Goal: Task Accomplishment & Management: Manage account settings

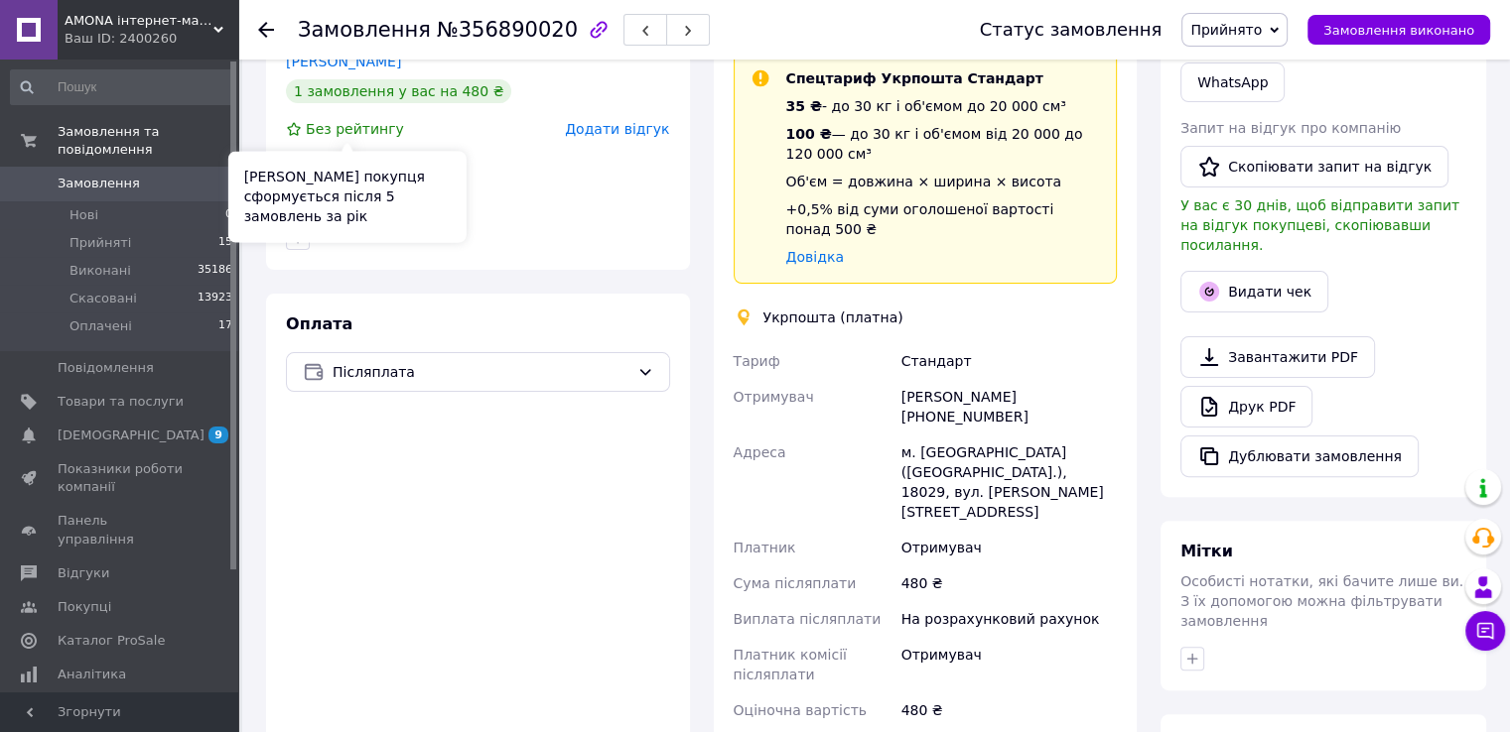
scroll to position [472, 0]
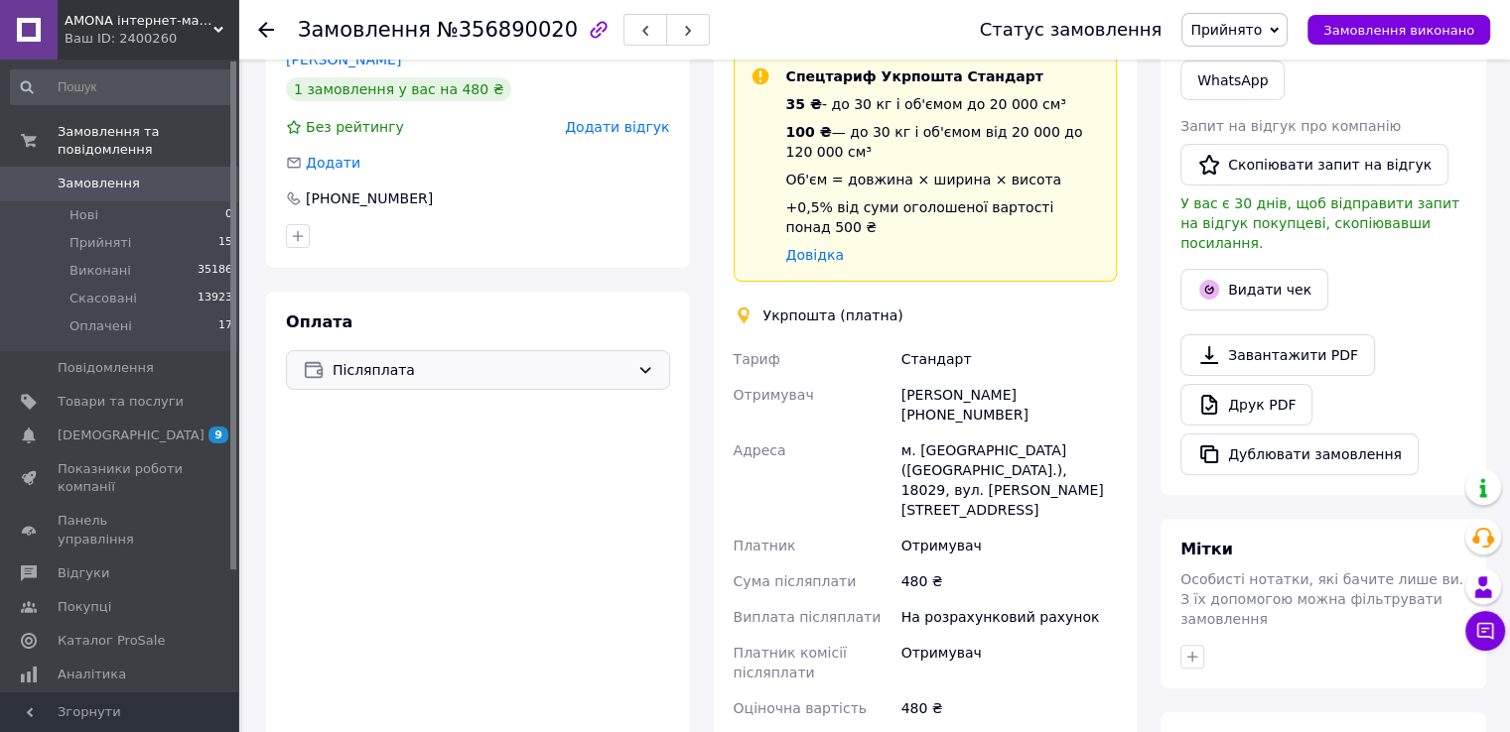
click at [377, 382] on div "Післяплата" at bounding box center [478, 370] width 384 height 40
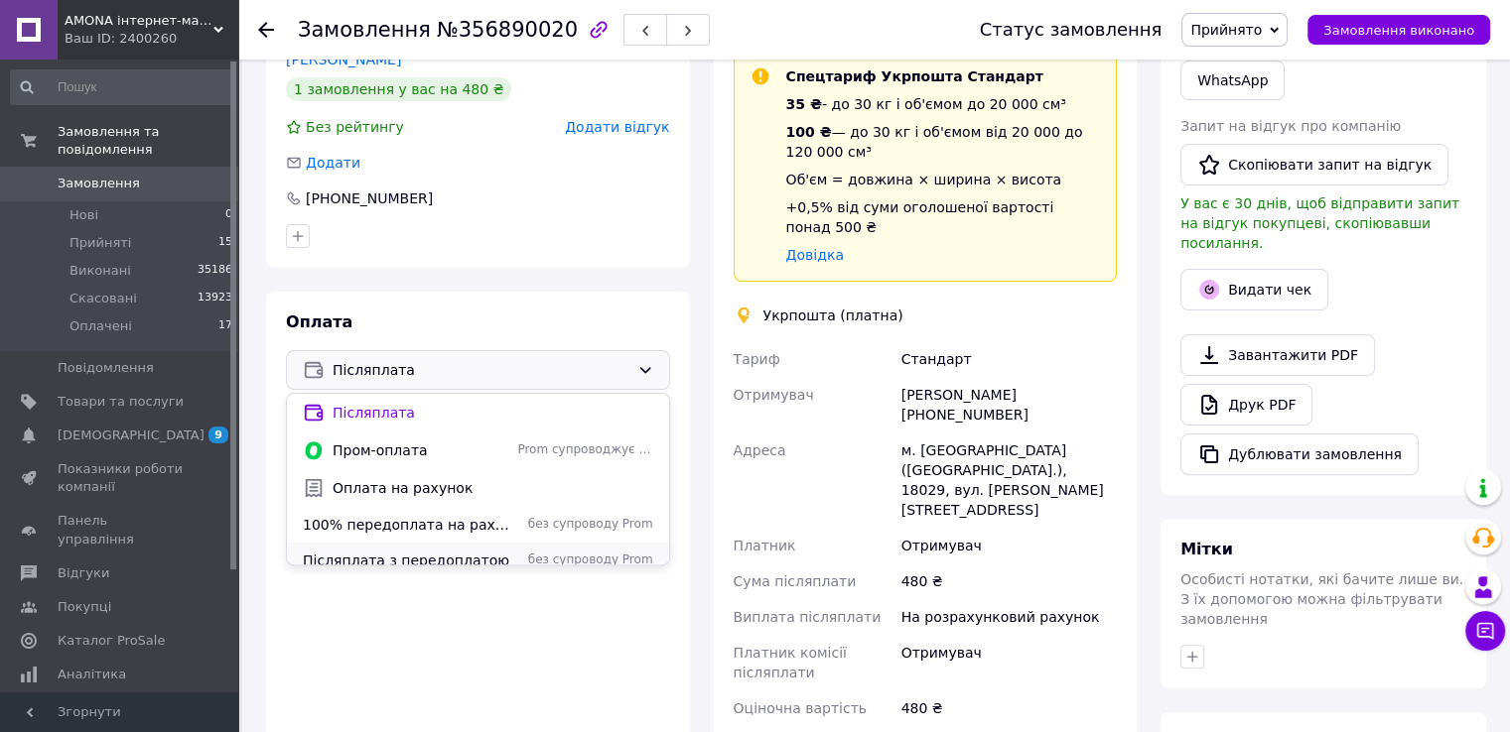
click at [378, 549] on div "Післяплата з передоплатою без супроводу Prom" at bounding box center [478, 561] width 382 height 36
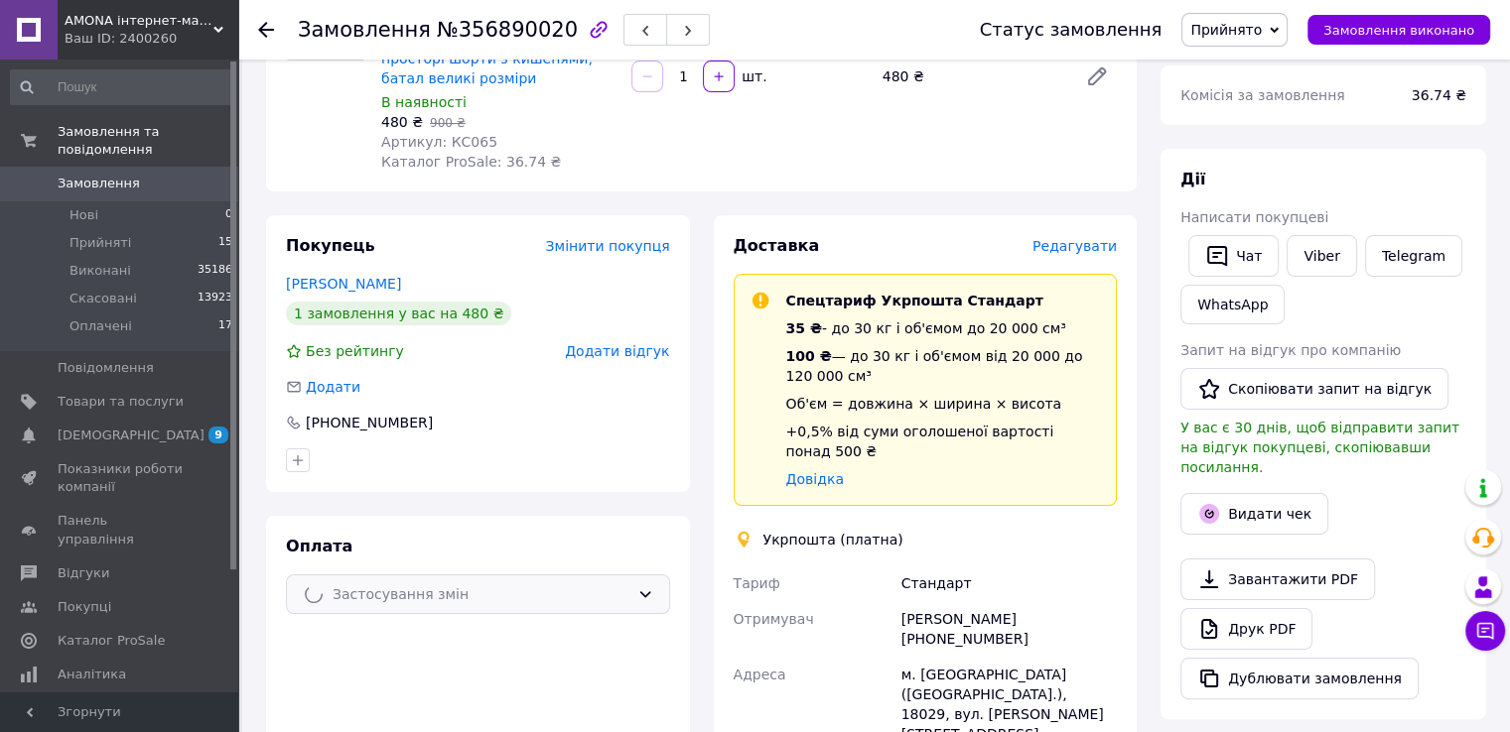
scroll to position [0, 0]
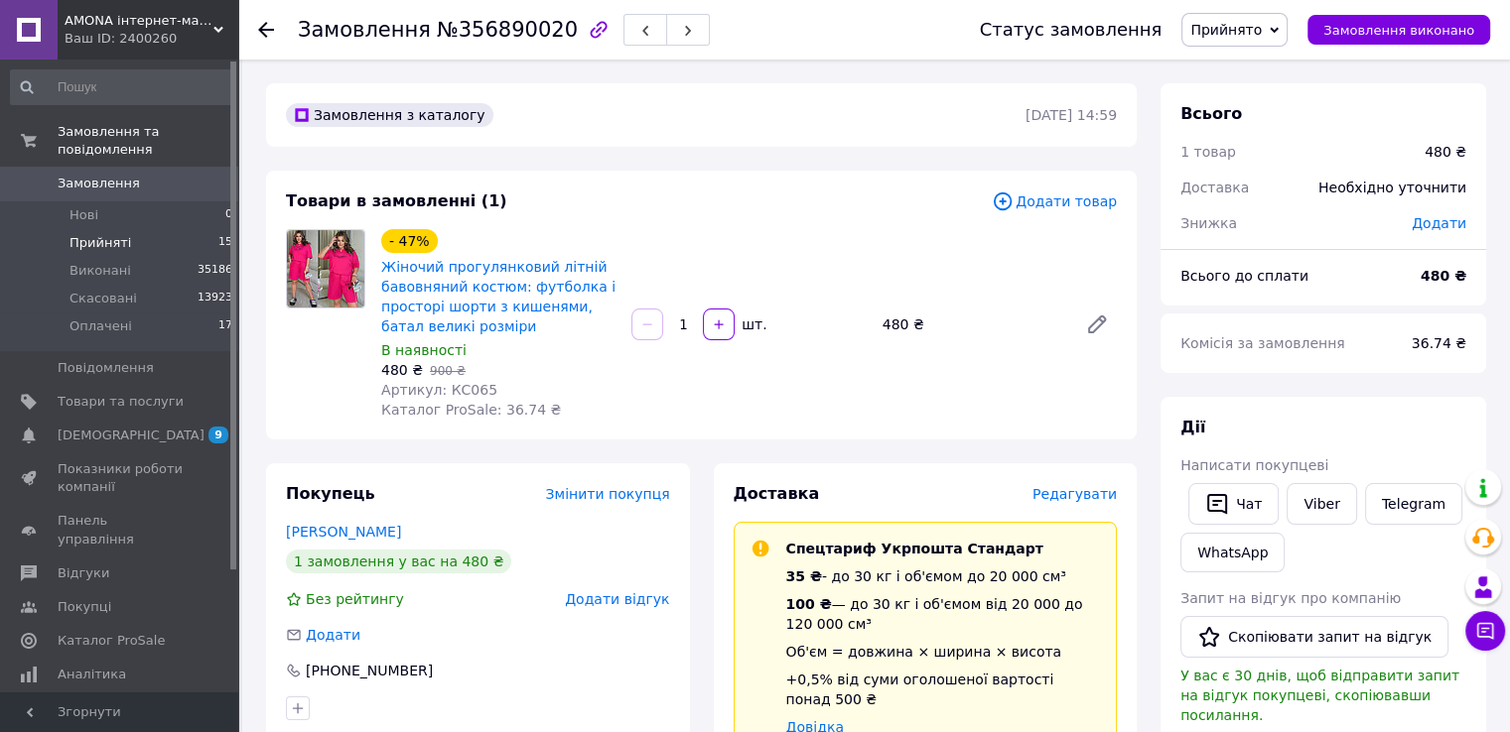
click at [221, 234] on span "15" at bounding box center [225, 243] width 14 height 18
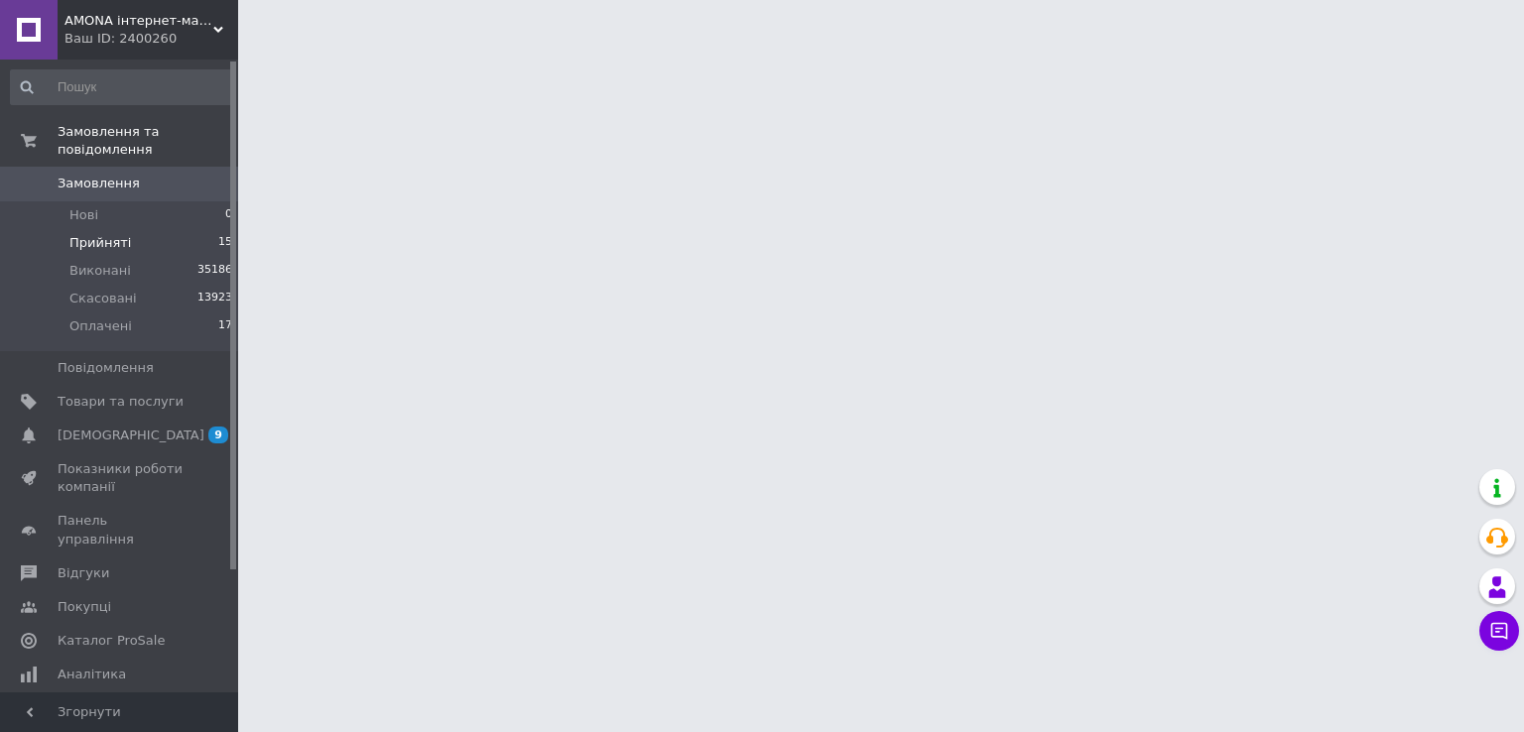
click at [203, 229] on li "Прийняті 15" at bounding box center [122, 243] width 244 height 28
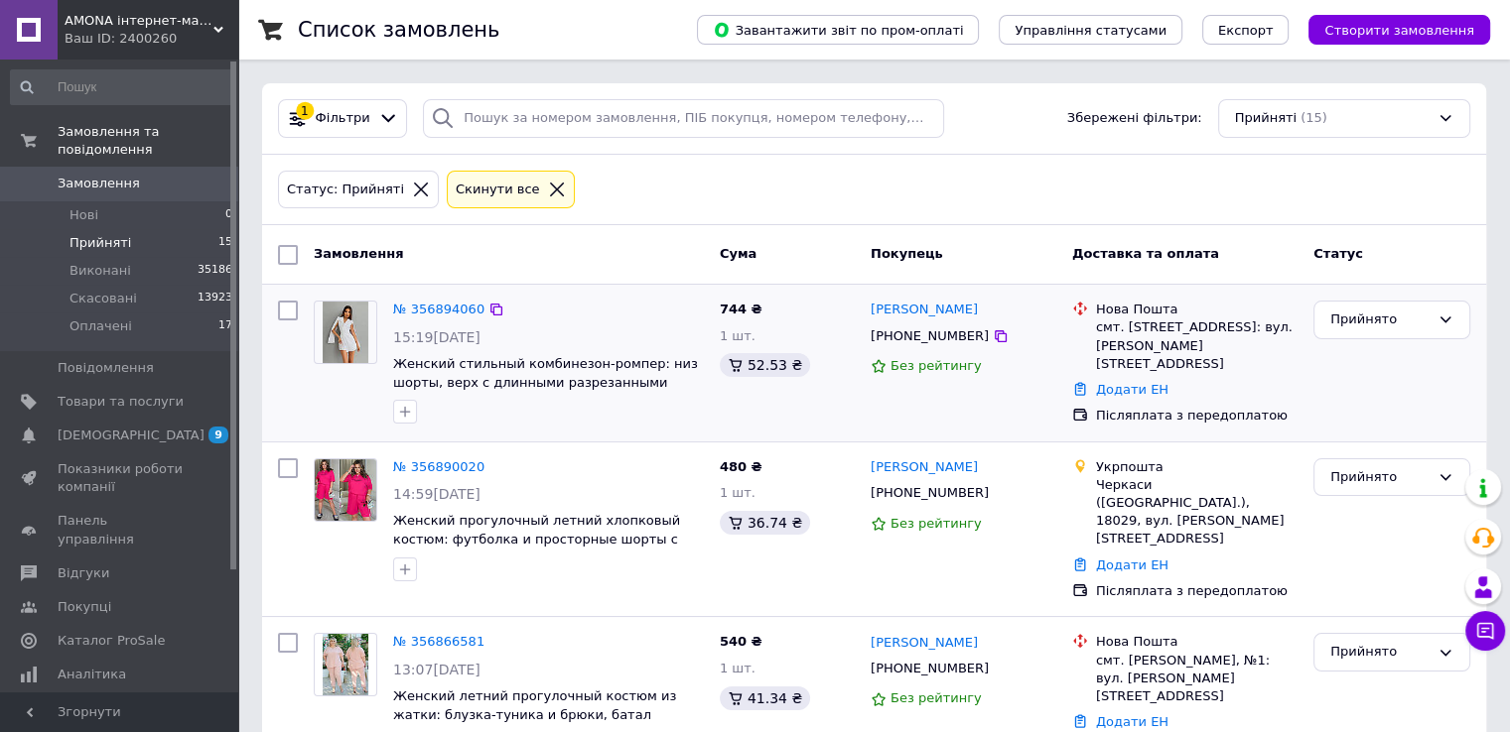
click at [443, 299] on div "№ 356894060" at bounding box center [438, 310] width 95 height 23
click at [439, 305] on link "№ 356894060" at bounding box center [438, 309] width 91 height 15
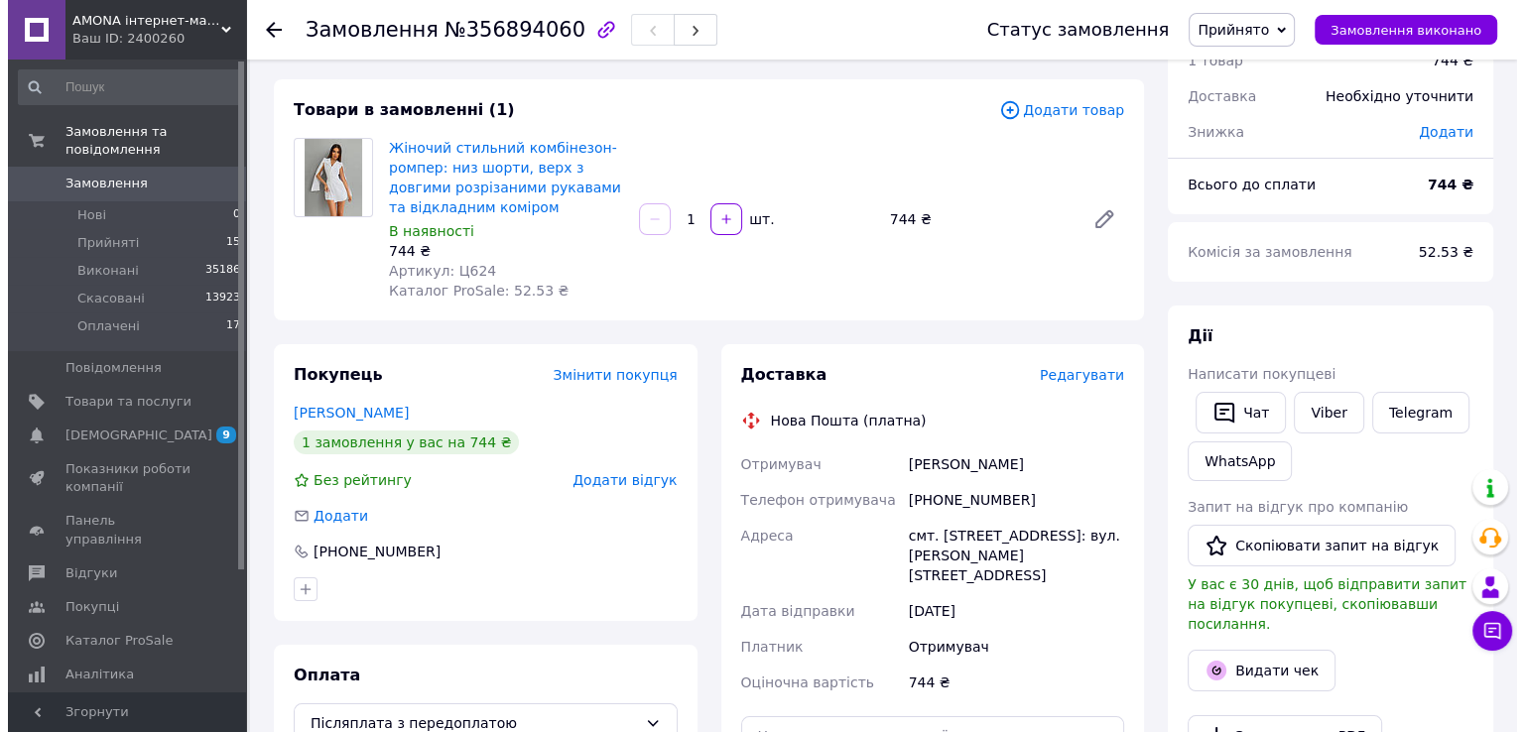
scroll to position [198, 0]
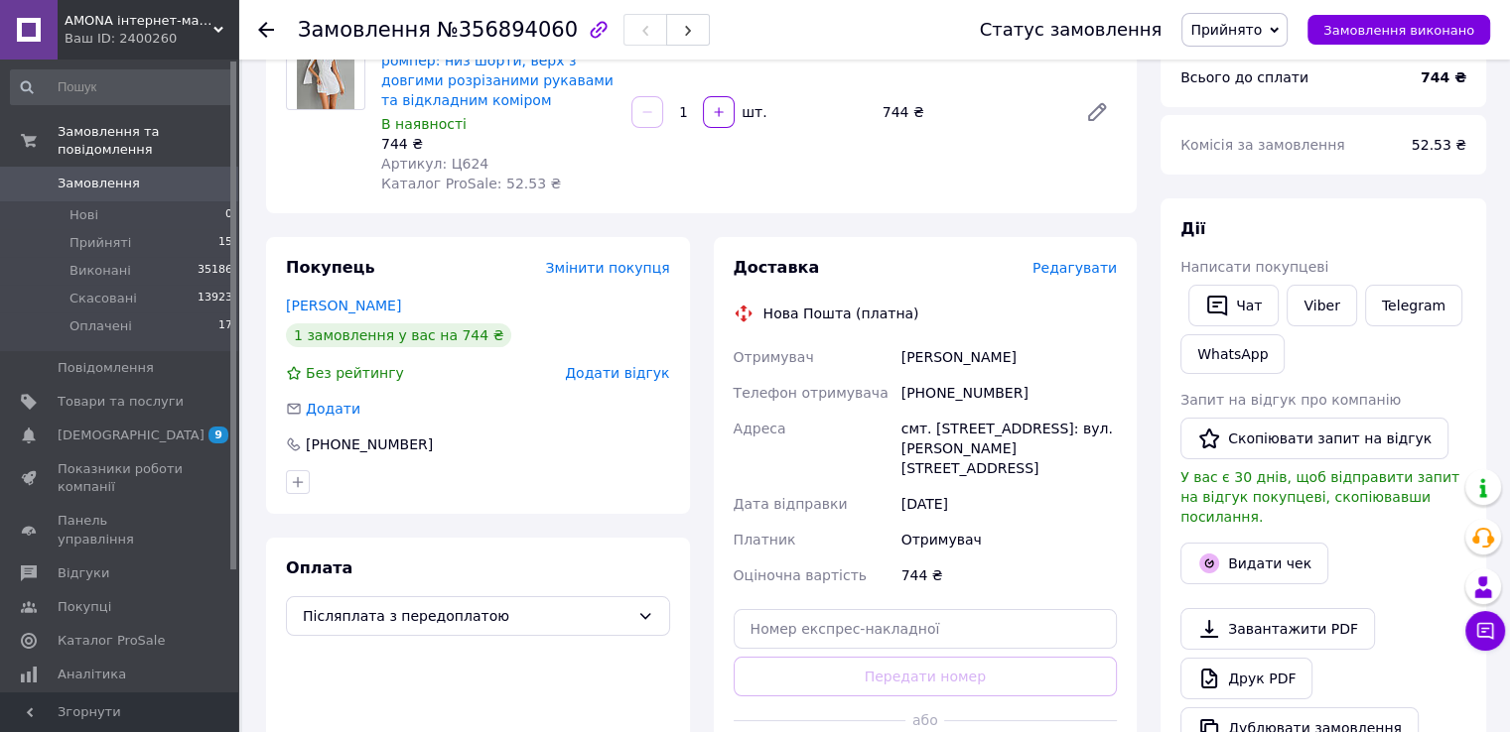
click at [1102, 270] on span "Редагувати" at bounding box center [1074, 268] width 84 height 16
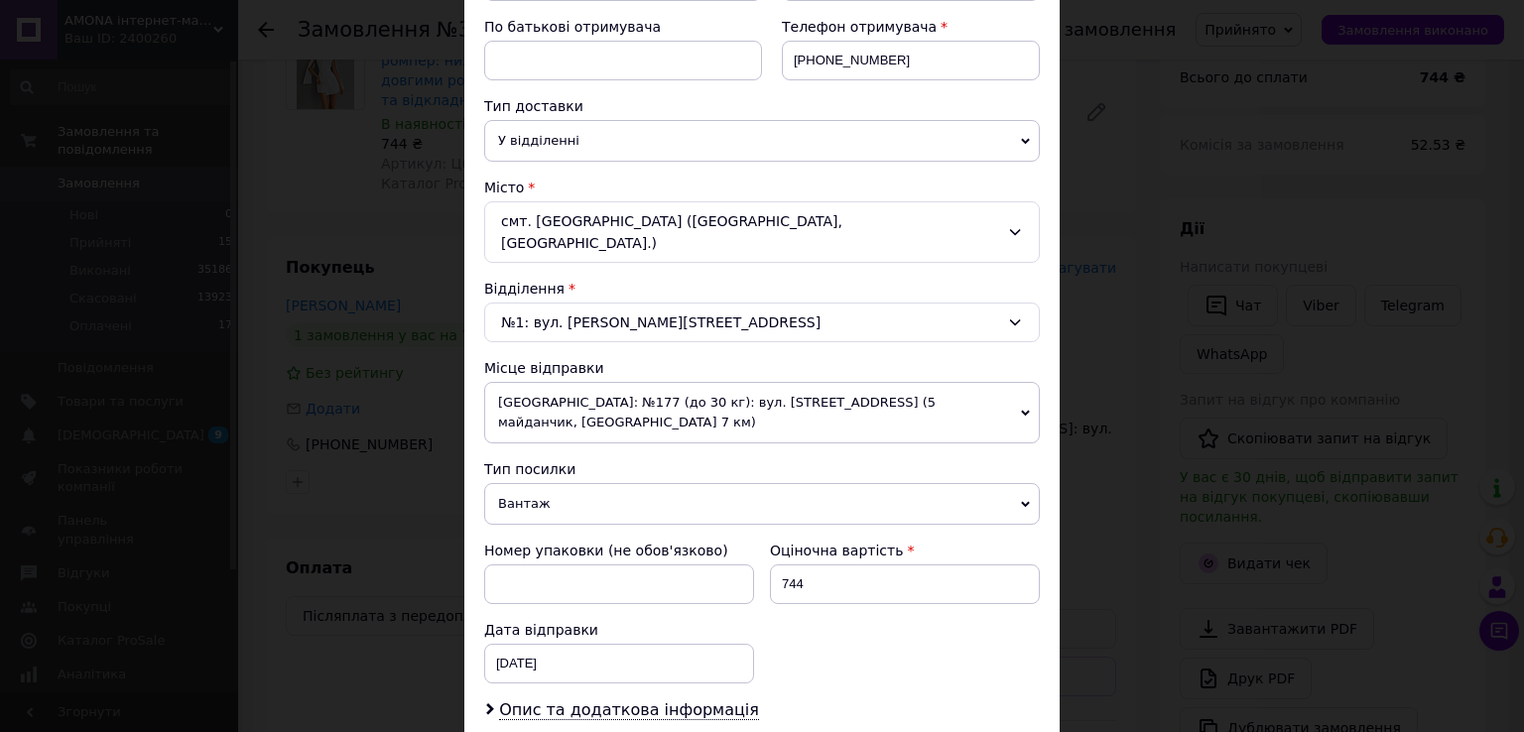
scroll to position [615, 0]
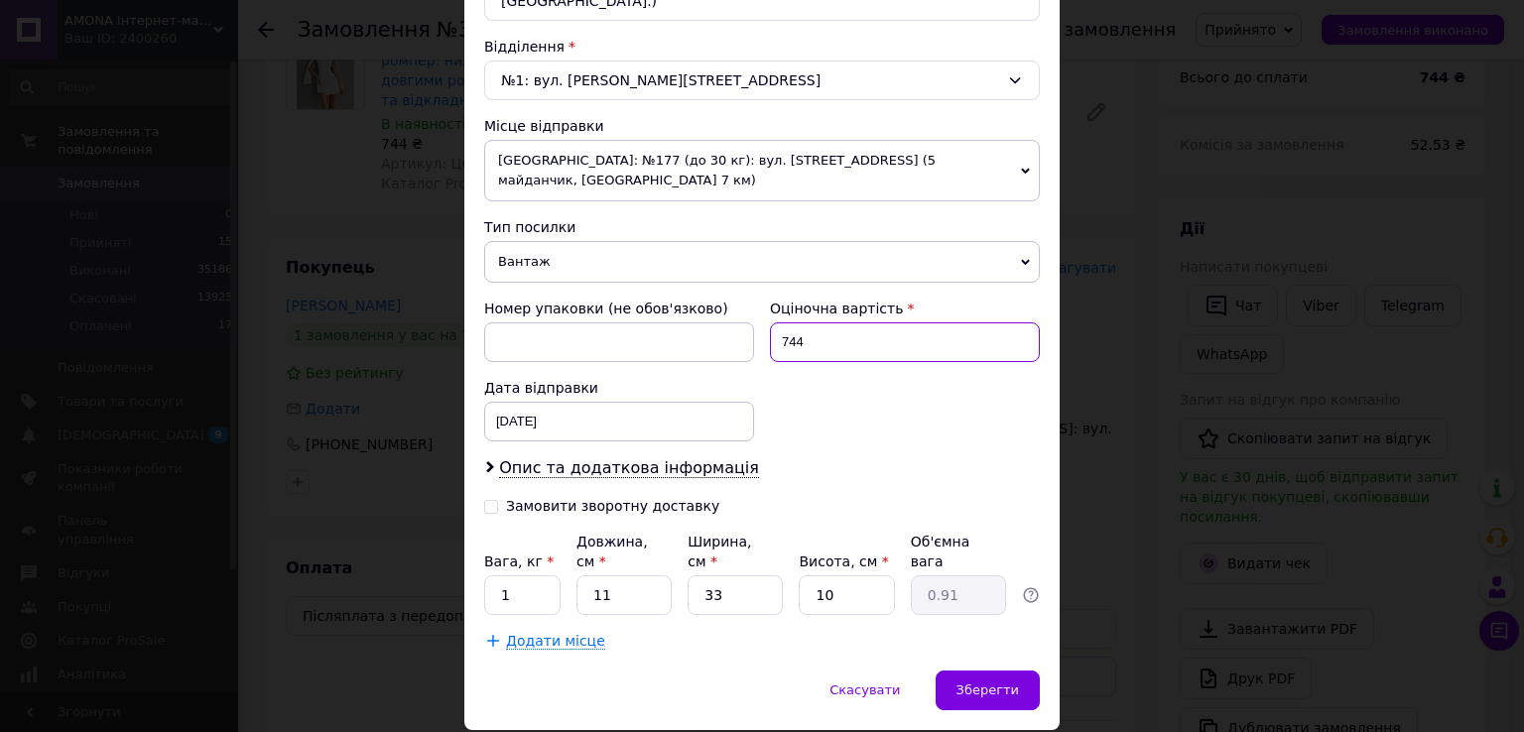
drag, startPoint x: 786, startPoint y: 294, endPoint x: 762, endPoint y: 291, distance: 24.0
click at [762, 291] on div "Оціночна вартість 744" at bounding box center [905, 330] width 286 height 79
type input "644"
click at [484, 498] on input "Замовити зворотну доставку" at bounding box center [491, 505] width 14 height 14
checkbox input "true"
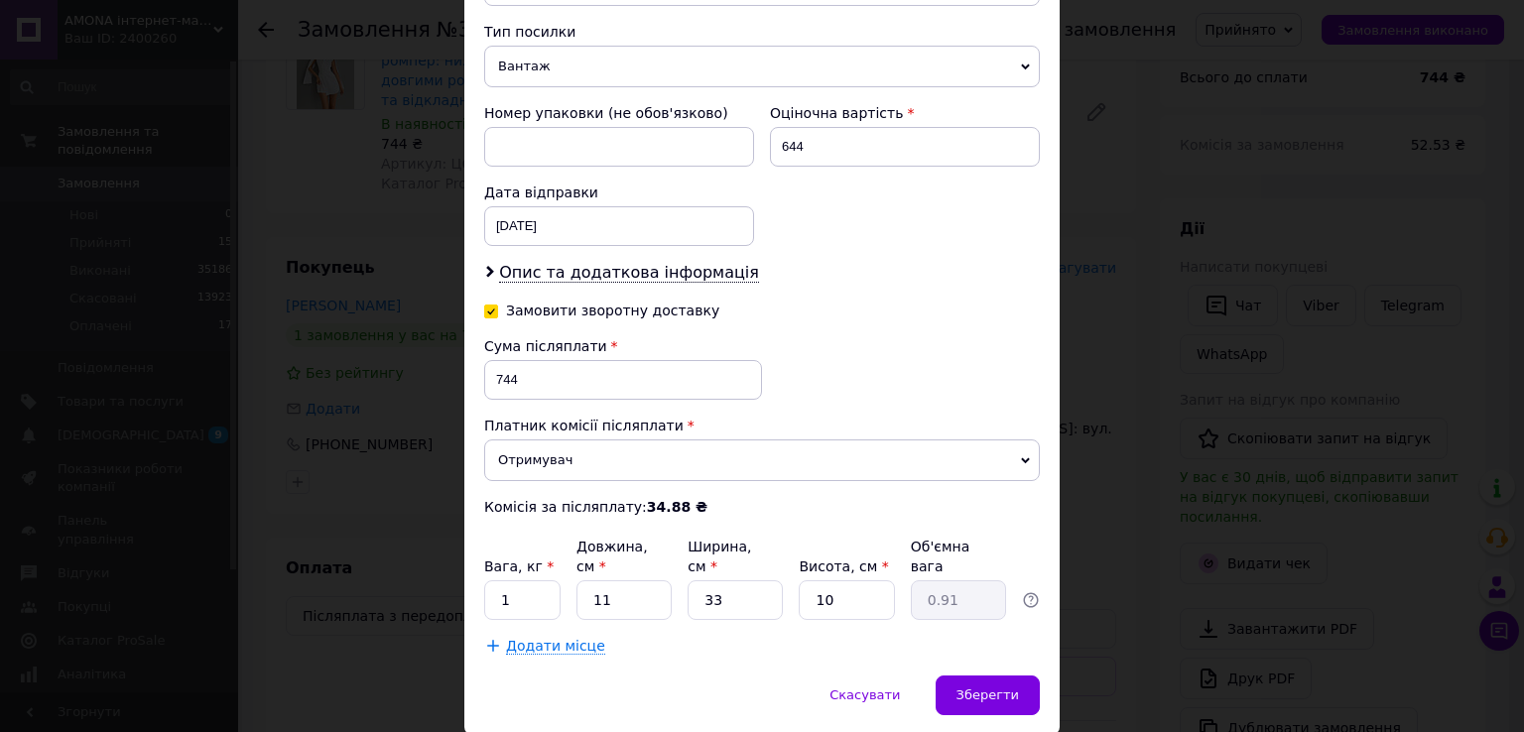
scroll to position [814, 0]
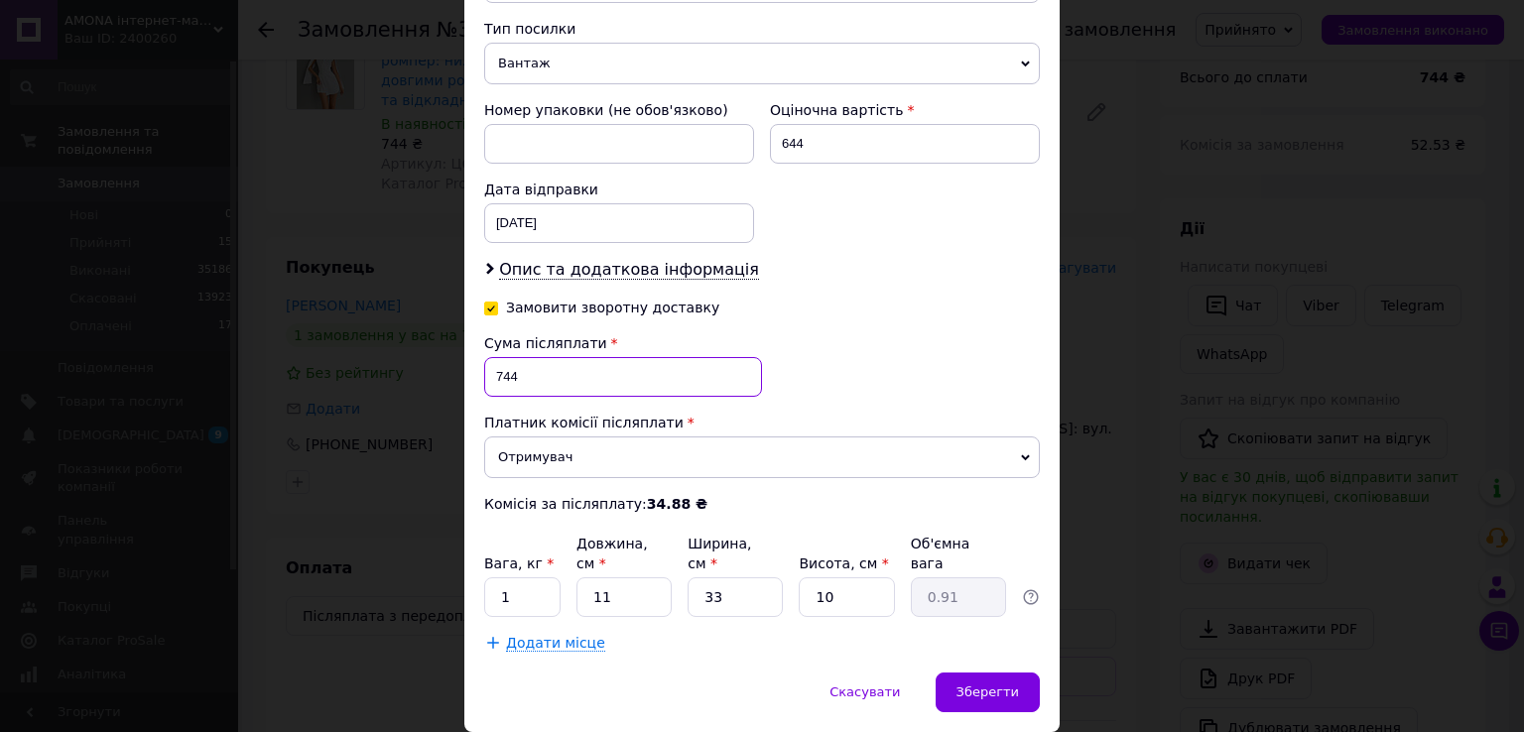
drag, startPoint x: 503, startPoint y: 338, endPoint x: 484, endPoint y: 333, distance: 19.5
click at [484, 357] on input "744" at bounding box center [623, 377] width 278 height 40
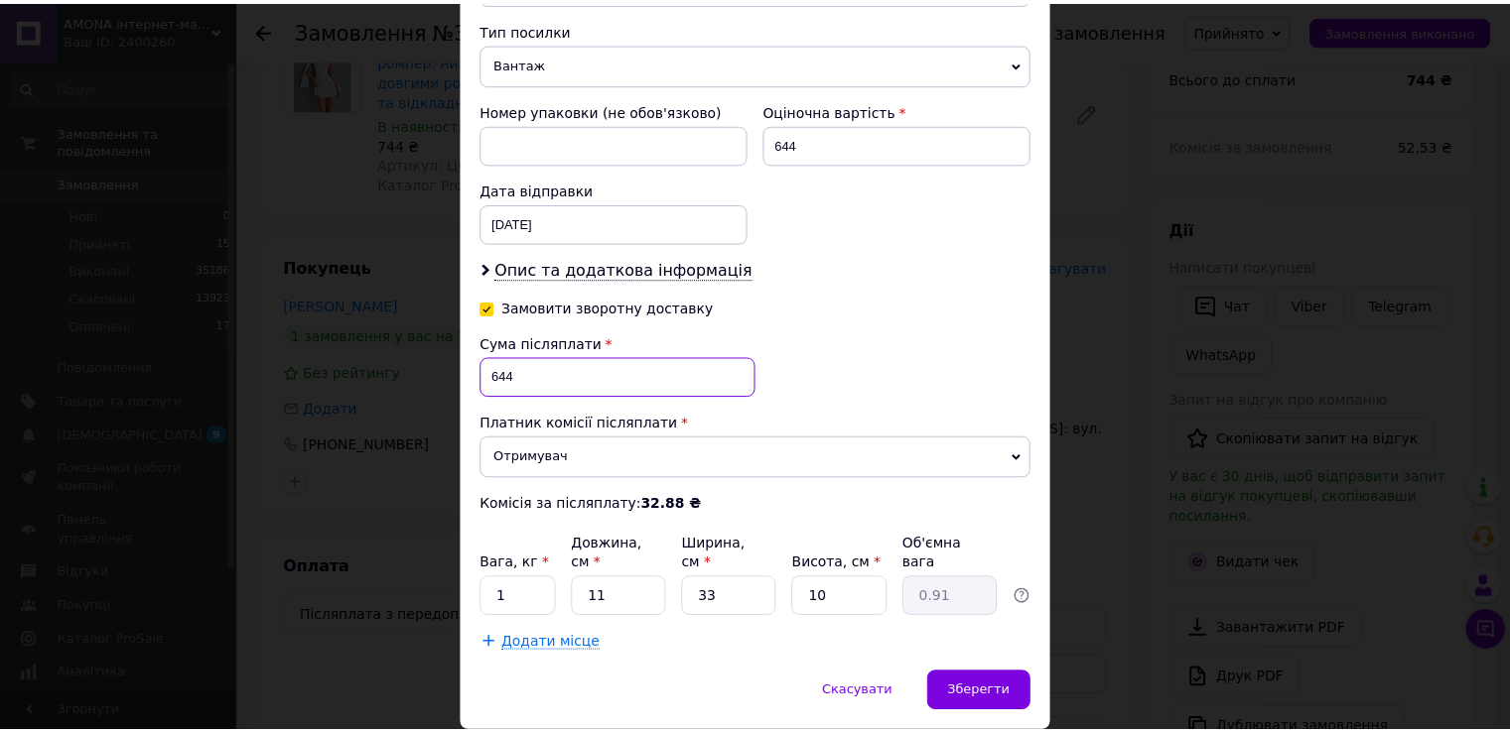
scroll to position [816, 0]
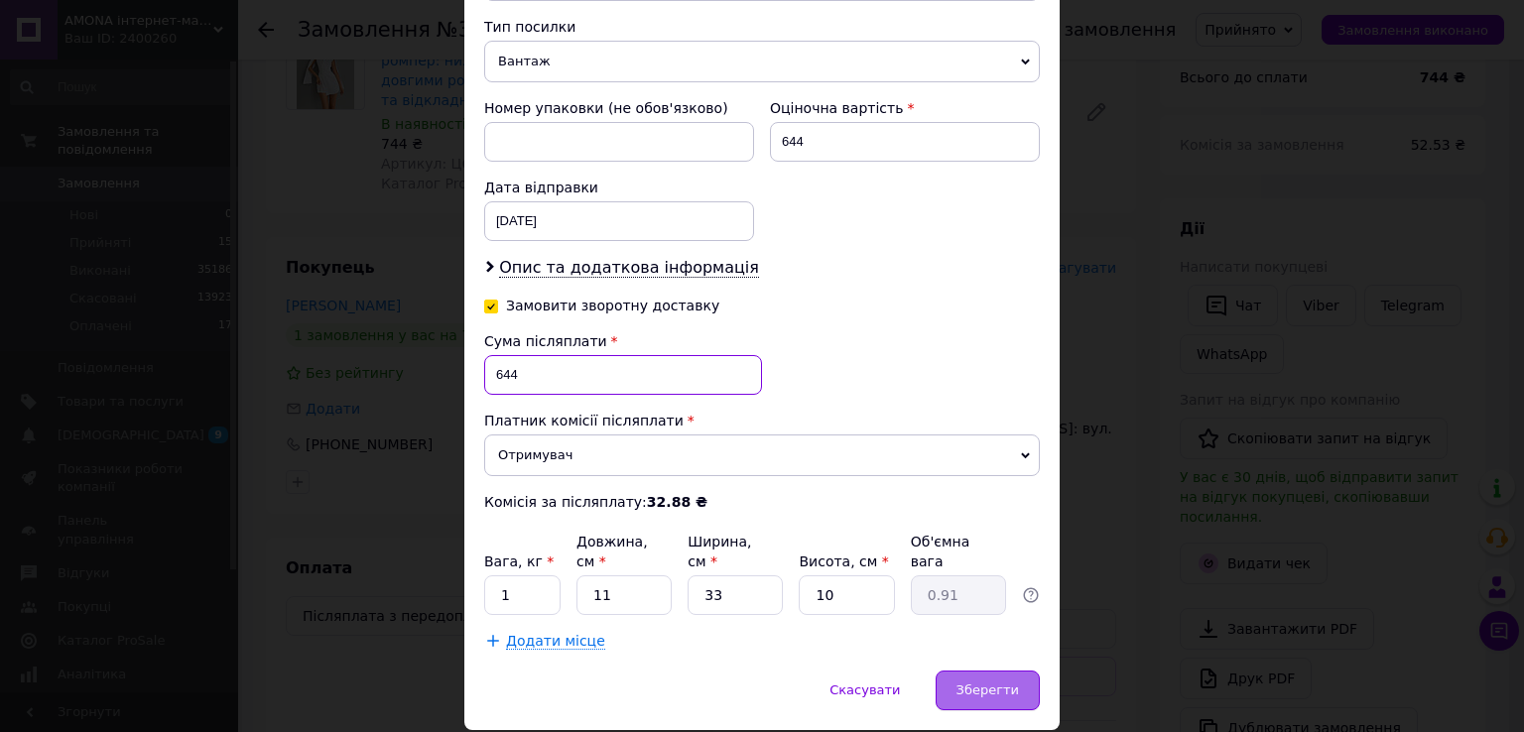
type input "644"
click at [996, 671] on div "Зберегти" at bounding box center [988, 691] width 104 height 40
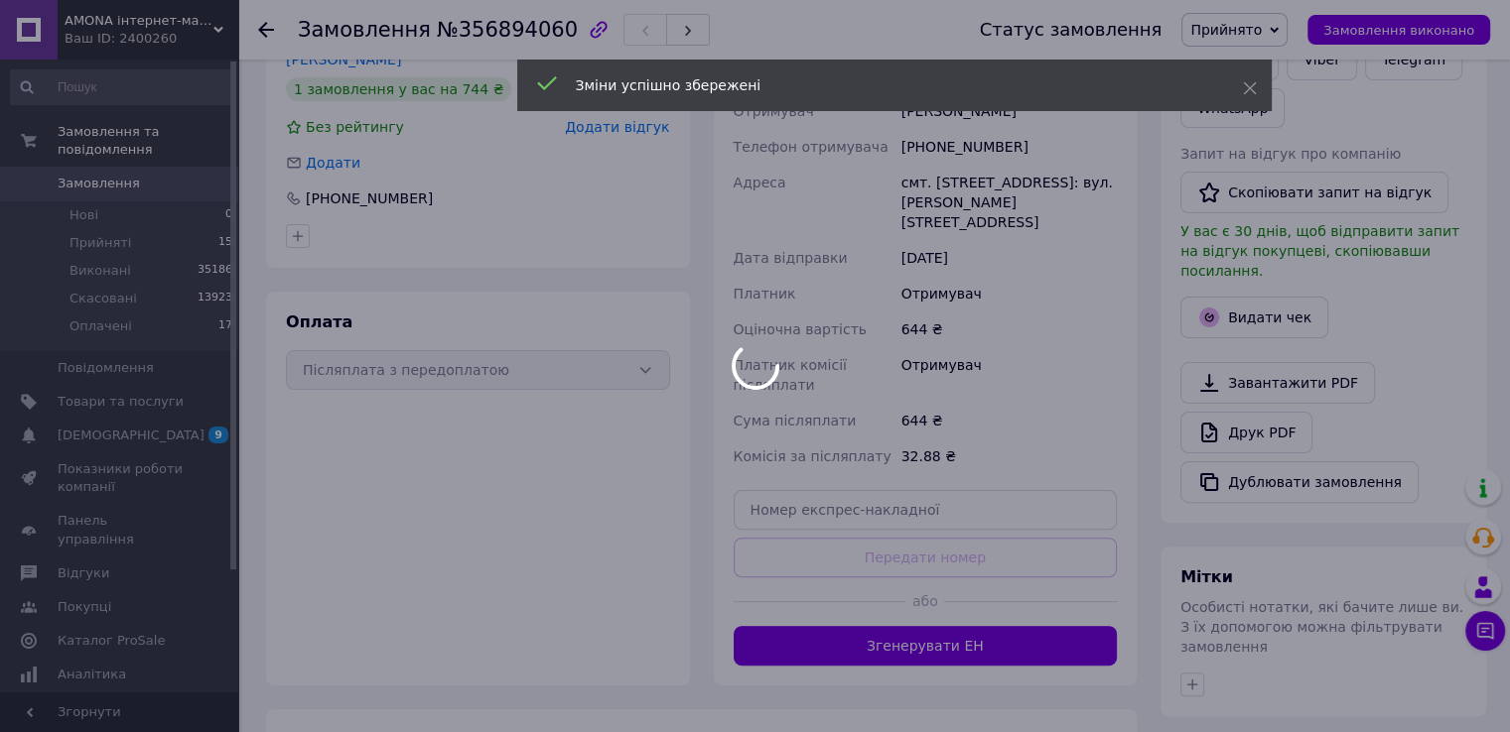
scroll to position [695, 0]
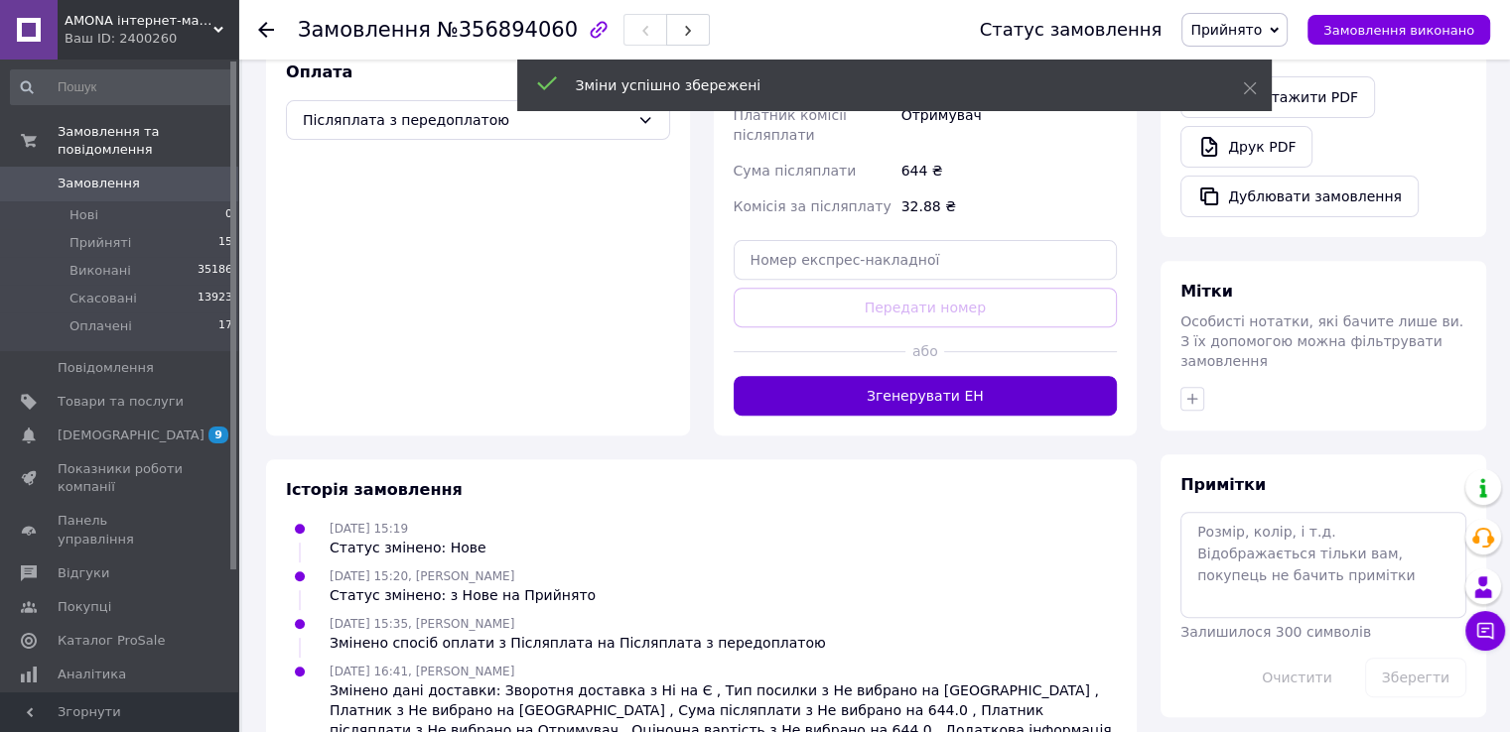
click at [912, 392] on button "Згенерувати ЕН" at bounding box center [925, 396] width 384 height 40
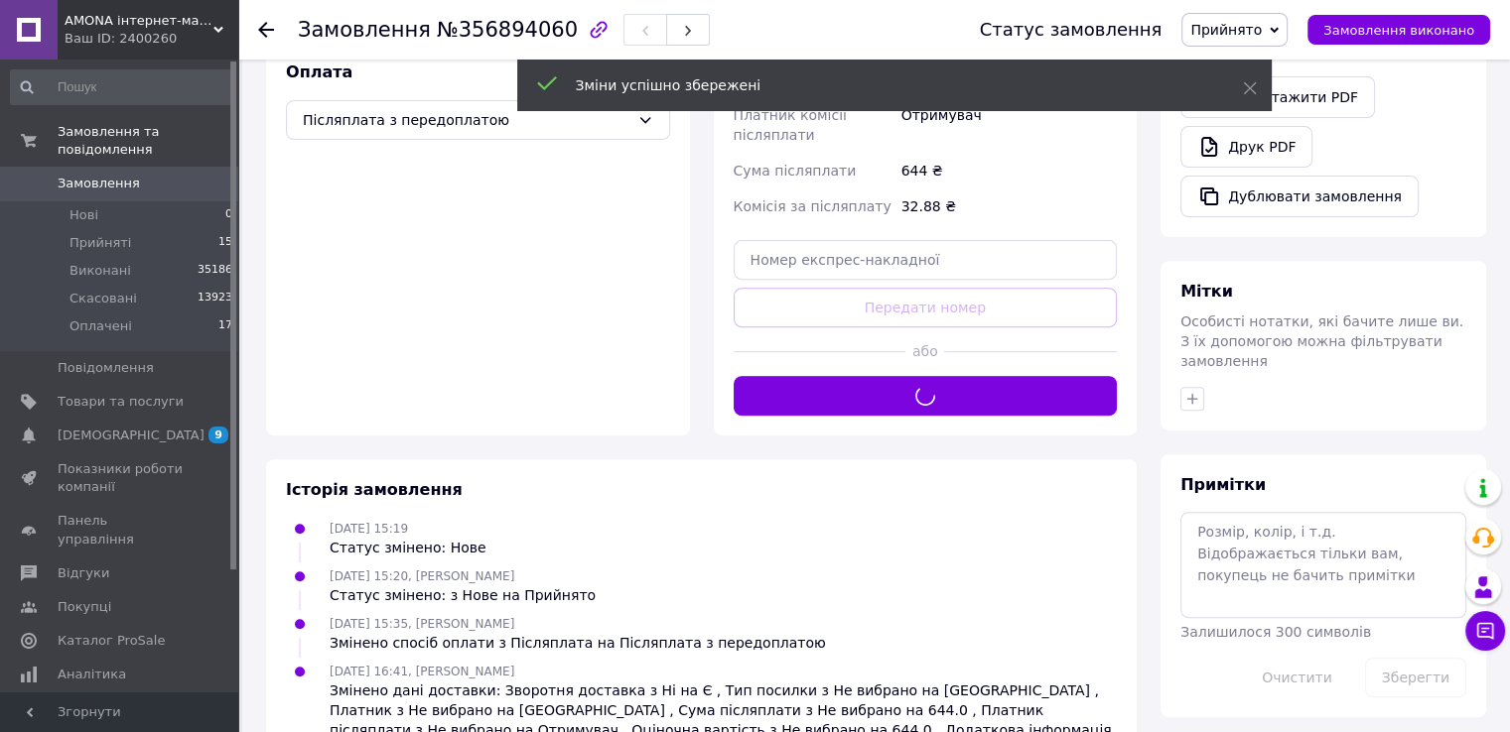
click at [1251, 24] on span "Прийнято" at bounding box center [1225, 30] width 71 height 16
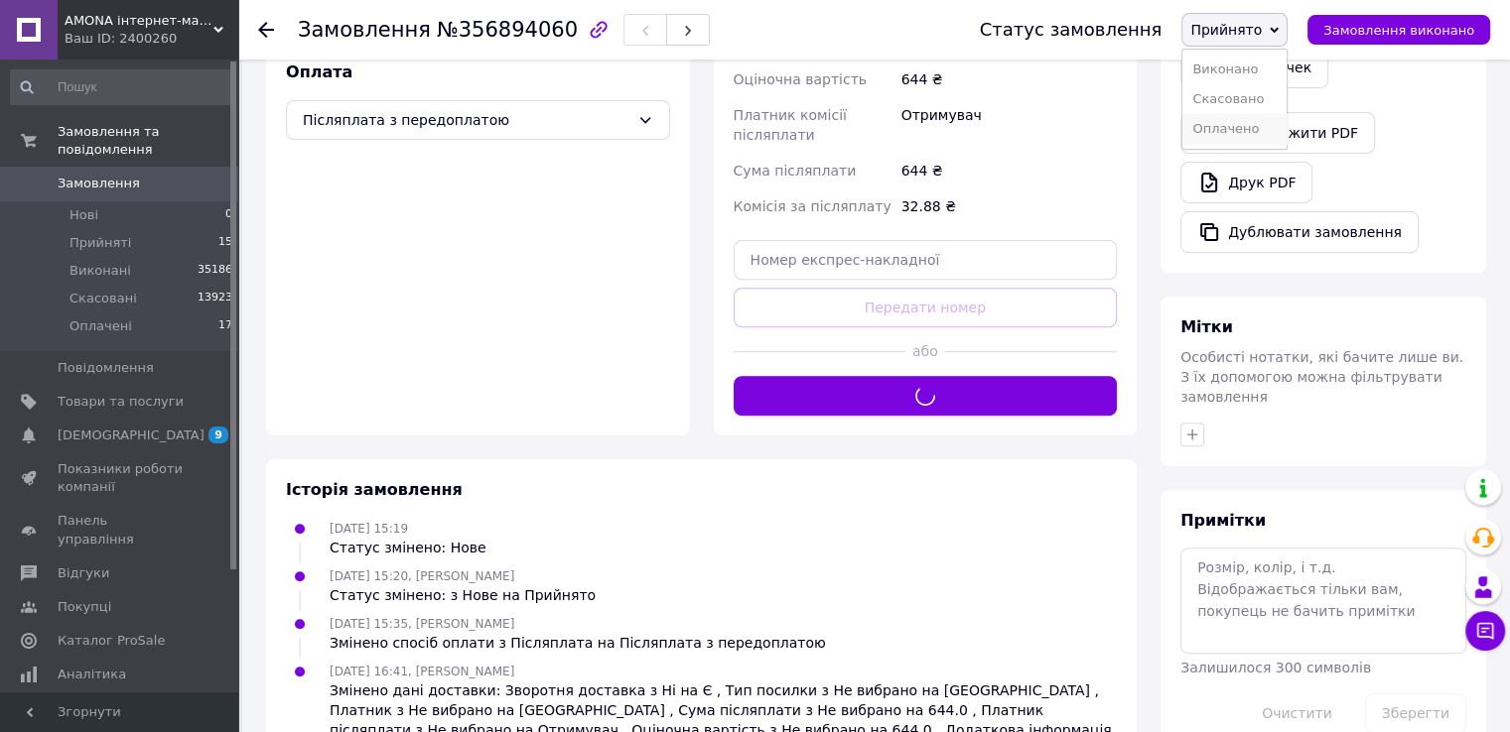
click at [1257, 136] on li "Оплачено" at bounding box center [1234, 129] width 104 height 30
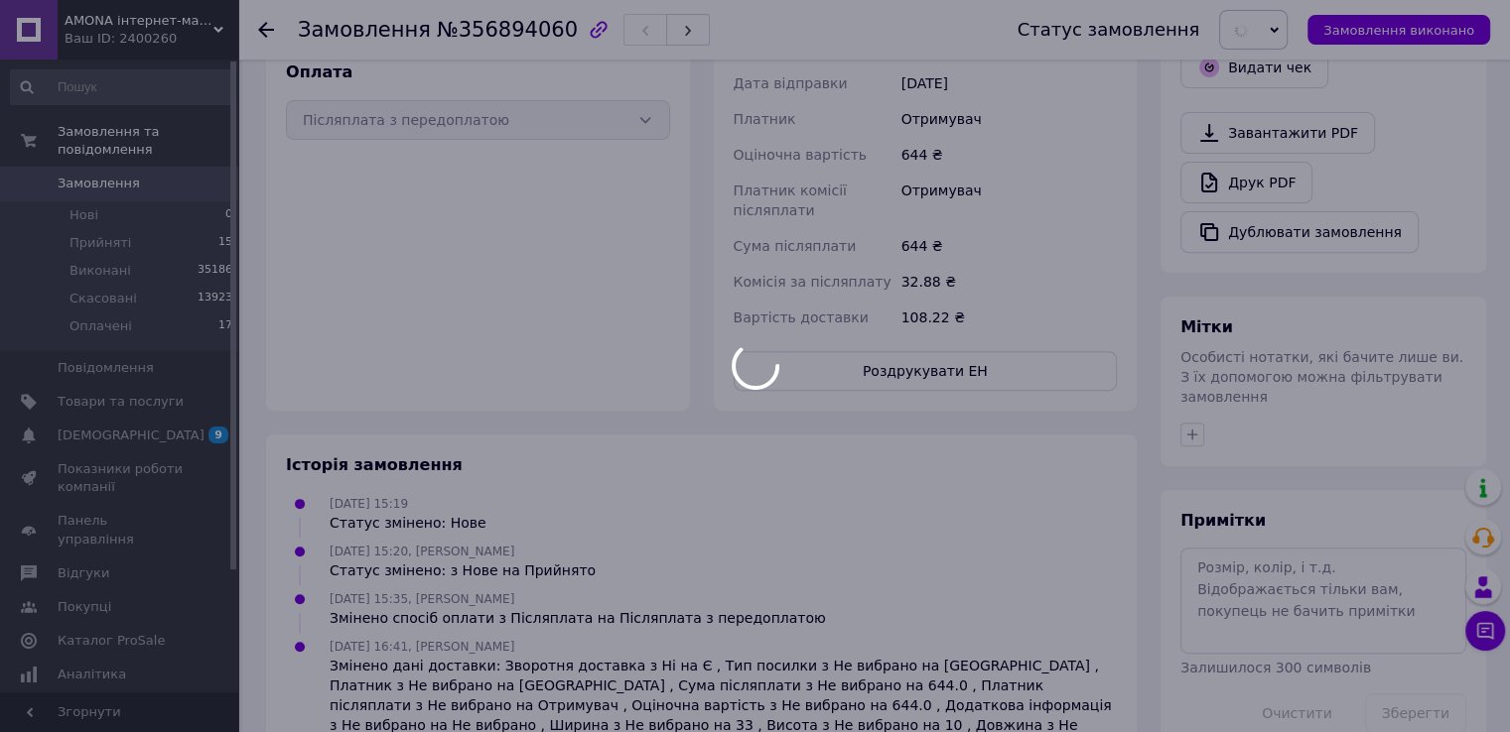
scroll to position [99, 0]
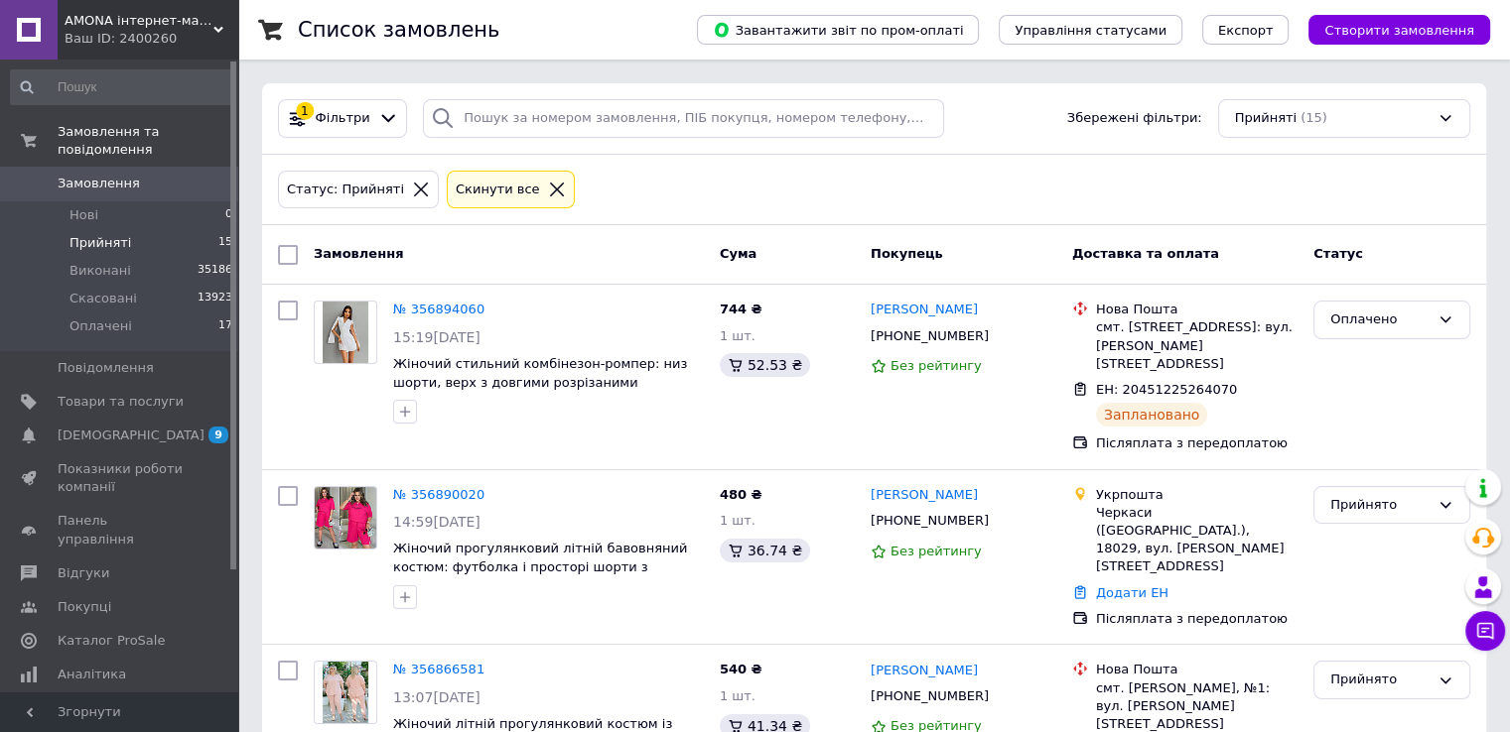
click at [210, 229] on li "Прийняті 15" at bounding box center [122, 243] width 244 height 28
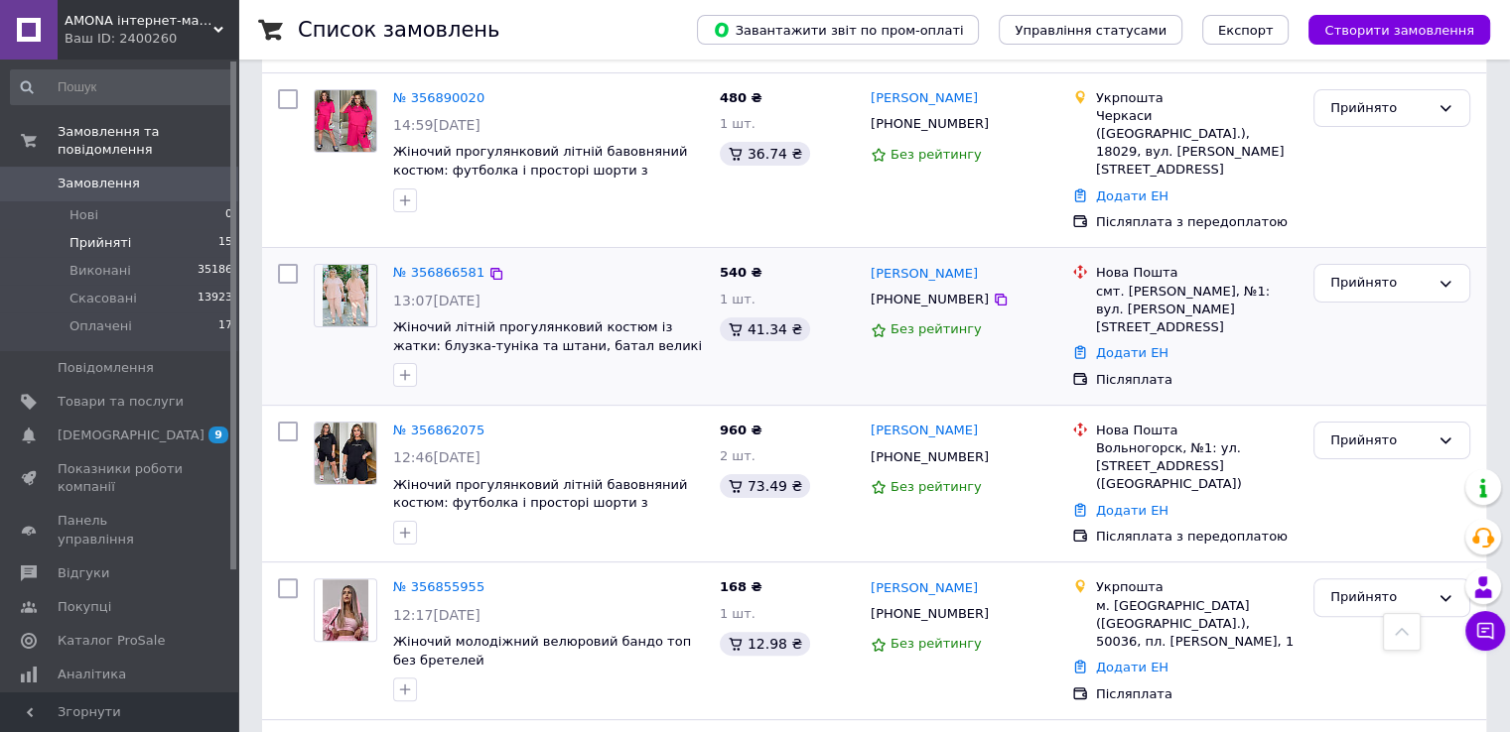
click at [381, 256] on div at bounding box center [345, 325] width 79 height 139
click at [415, 265] on link "№ 356866581" at bounding box center [438, 272] width 91 height 15
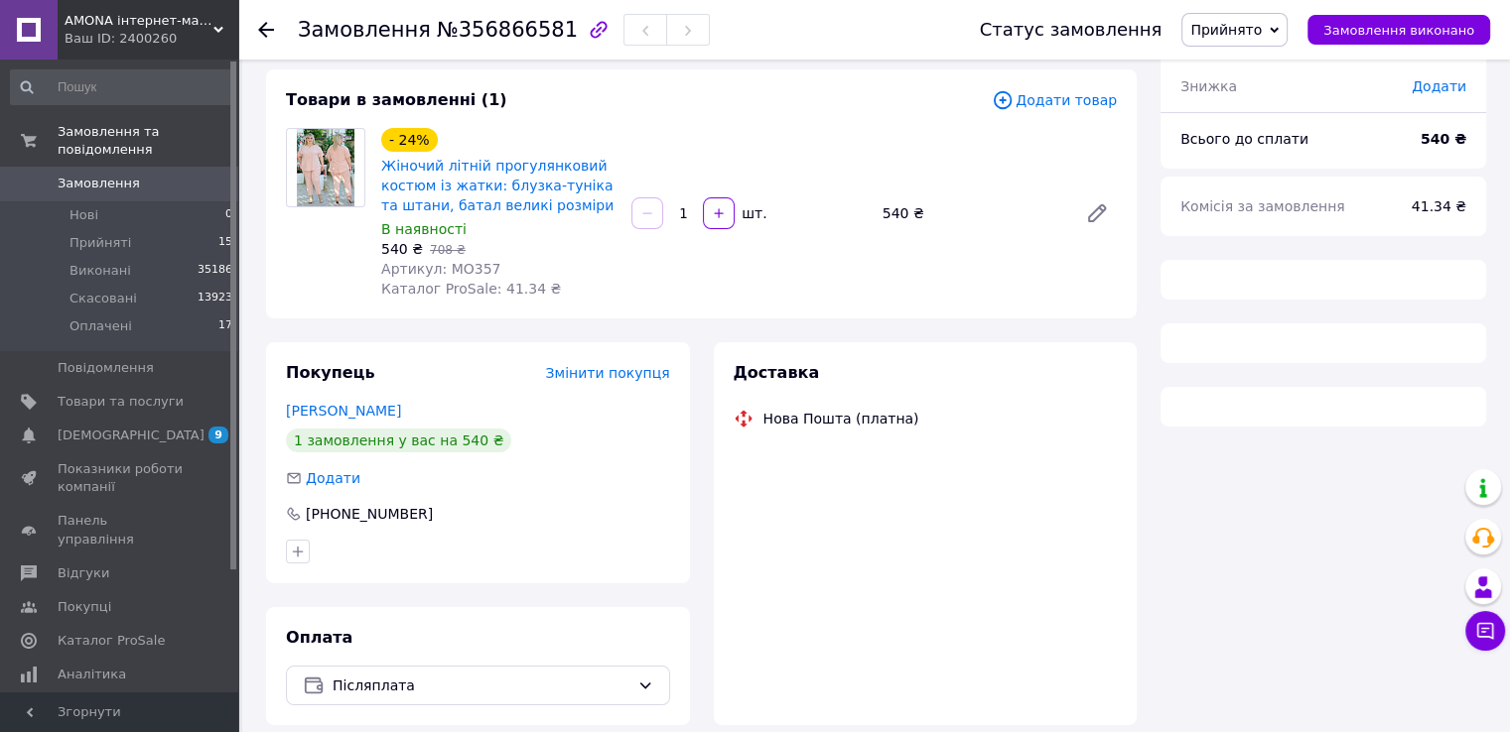
scroll to position [183, 0]
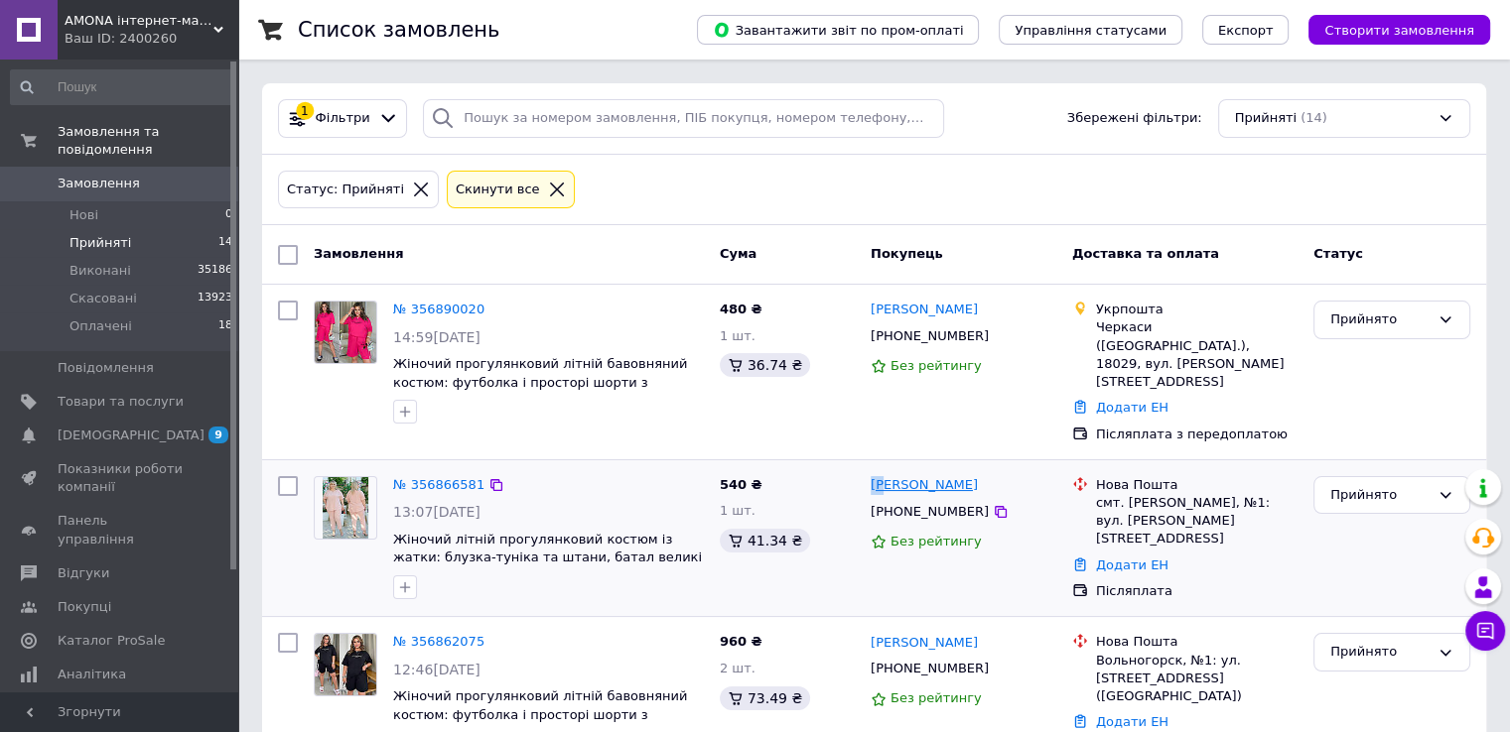
click at [884, 474] on div "[PERSON_NAME]" at bounding box center [923, 485] width 111 height 23
click at [885, 476] on link "[PERSON_NAME]" at bounding box center [923, 485] width 107 height 19
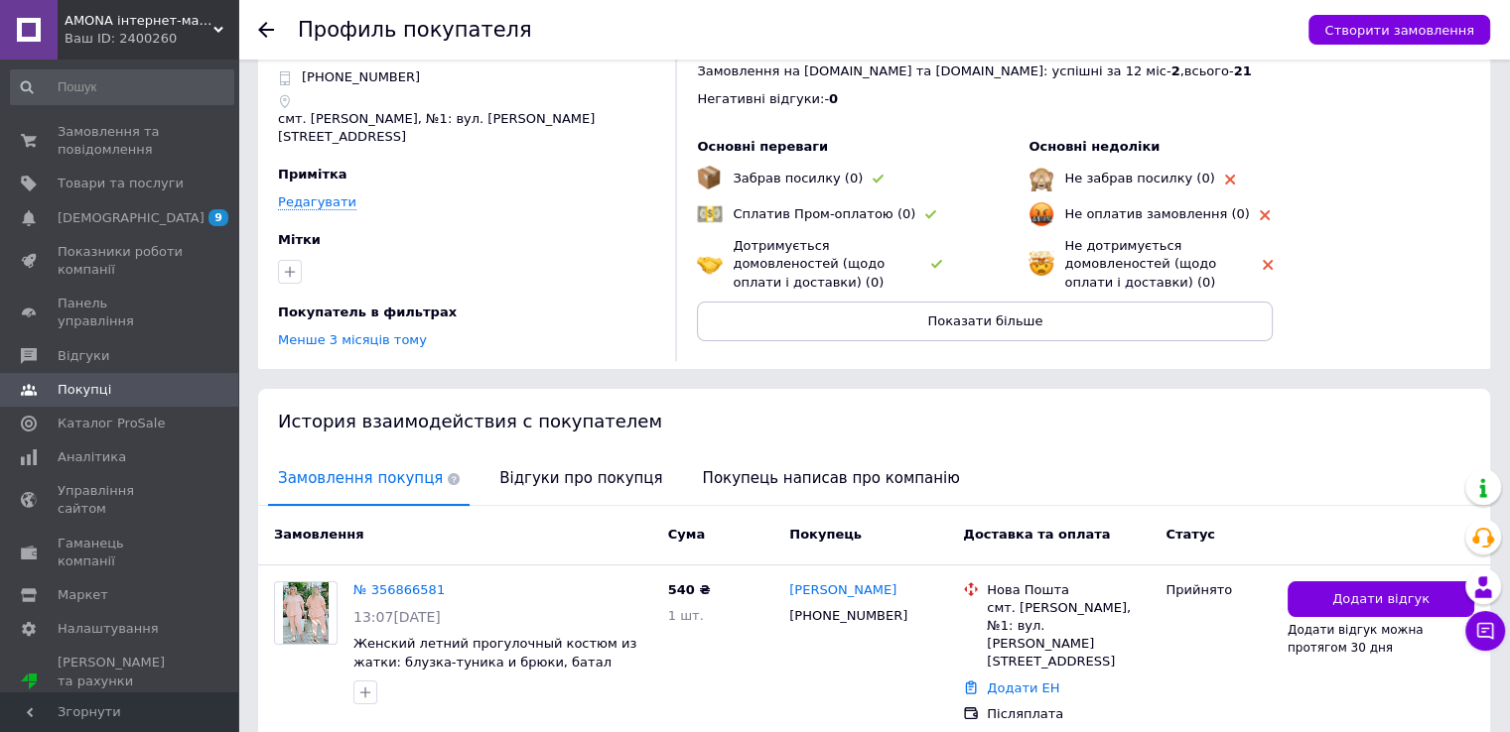
scroll to position [128, 0]
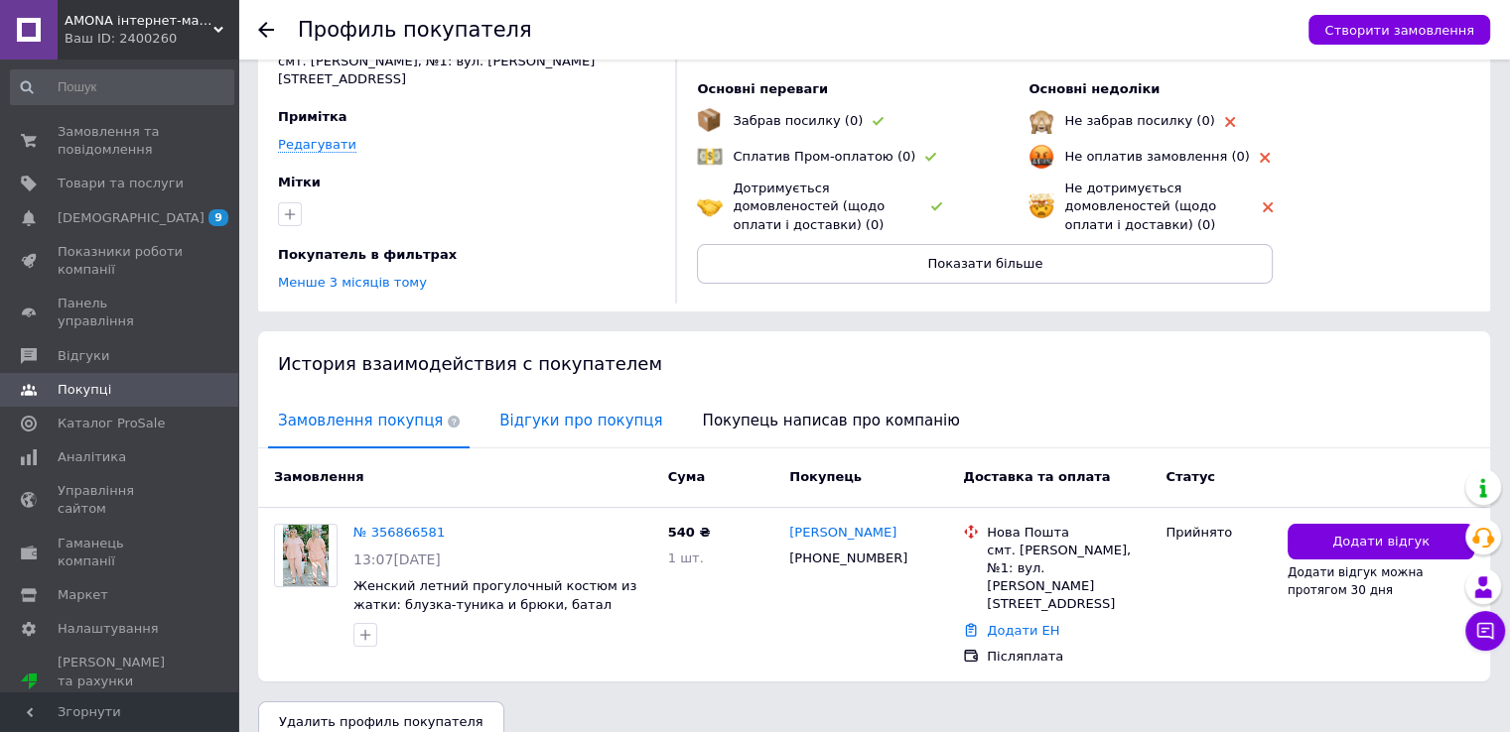
click at [540, 410] on span "Відгуки про покупця" at bounding box center [580, 421] width 183 height 51
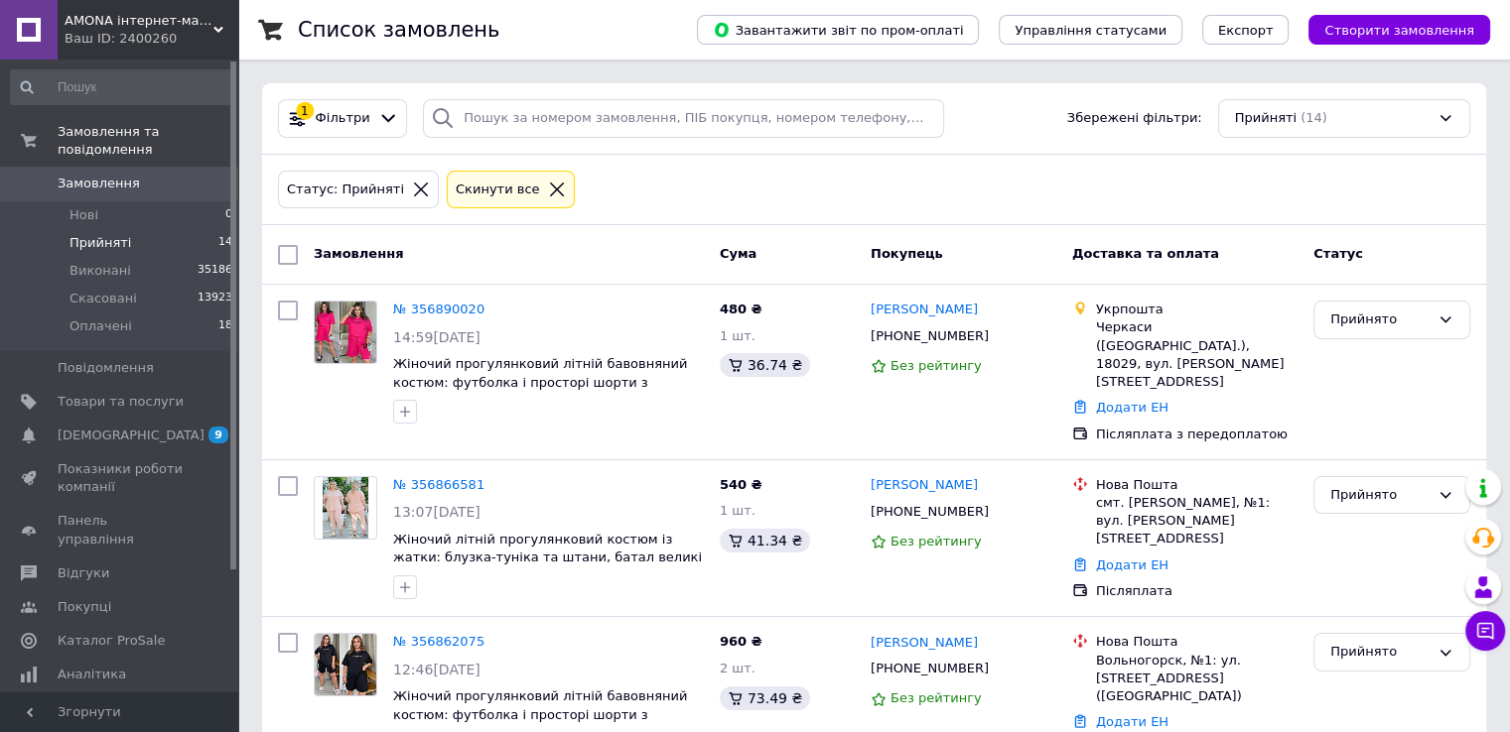
click at [218, 234] on span "14" at bounding box center [225, 243] width 14 height 18
click at [420, 477] on link "№ 356866581" at bounding box center [438, 484] width 91 height 15
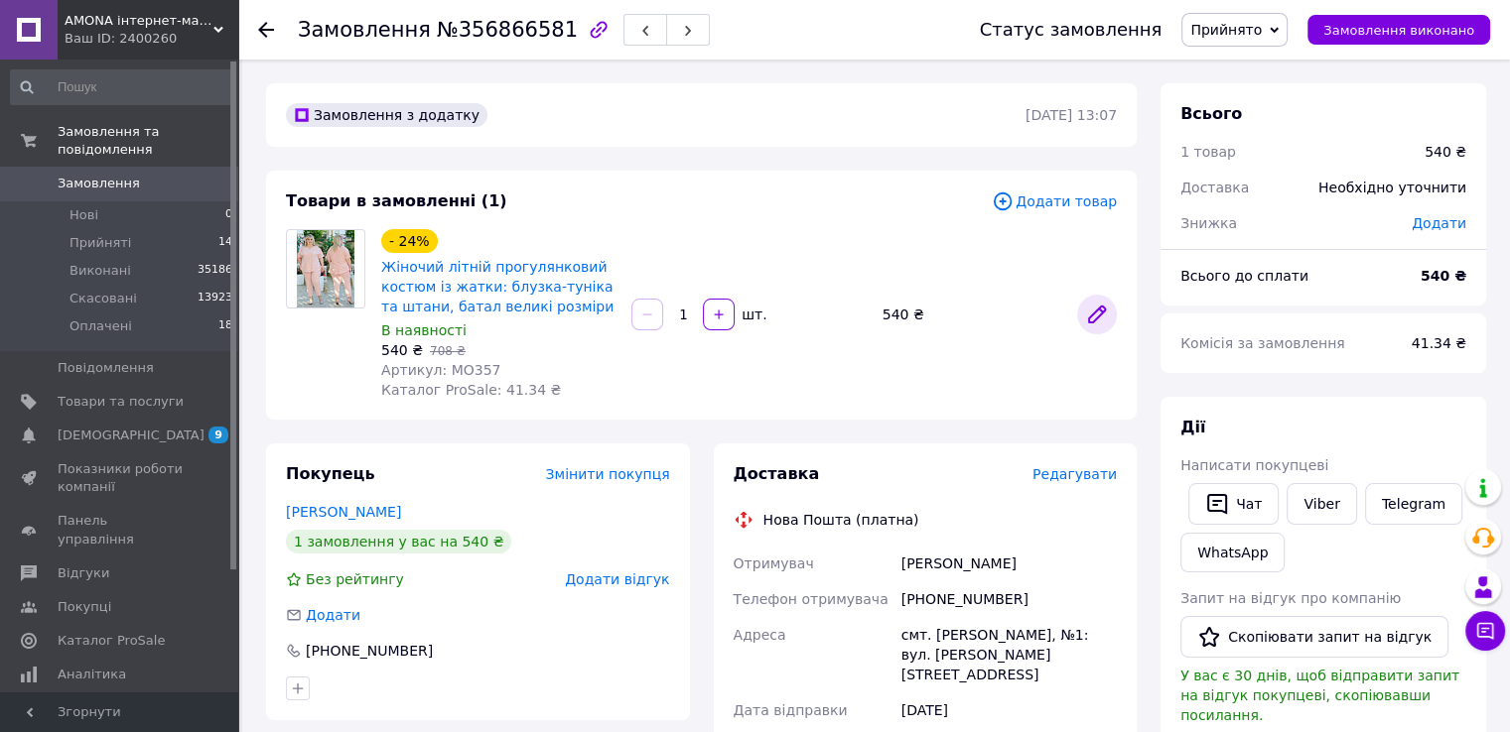
click at [1095, 315] on icon at bounding box center [1097, 315] width 16 height 16
